Goal: Check status: Check status

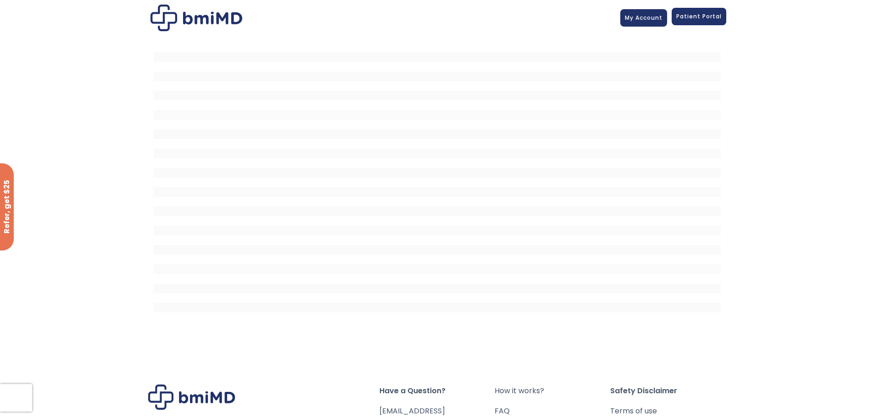
click at [696, 24] on link "Patient Portal" at bounding box center [699, 16] width 55 height 17
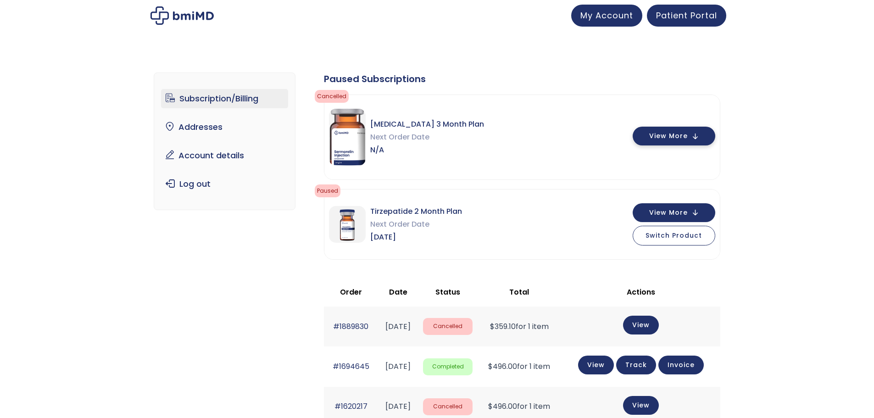
click at [661, 136] on span "View More" at bounding box center [668, 136] width 39 height 6
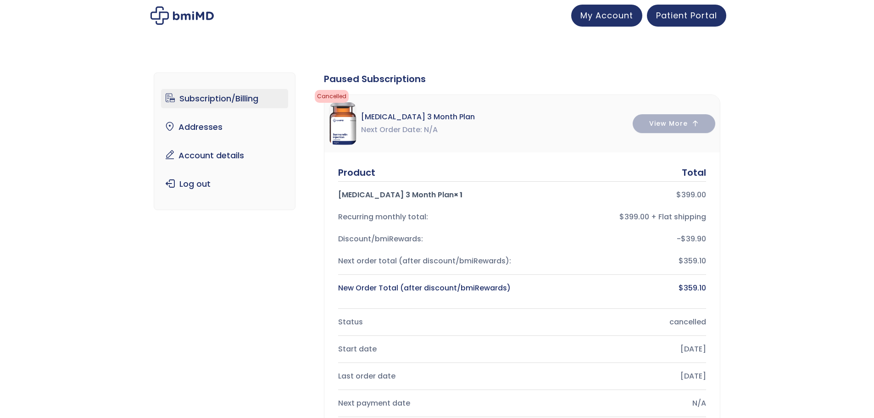
drag, startPoint x: 379, startPoint y: 194, endPoint x: 330, endPoint y: 190, distance: 48.8
click at [330, 190] on div "Product Total [MEDICAL_DATA] 3 Month Plan × 1 $ 399.00 Recurring monthly total:…" at bounding box center [522, 320] width 396 height 337
copy div "[MEDICAL_DATA]"
